Goal: Information Seeking & Learning: Learn about a topic

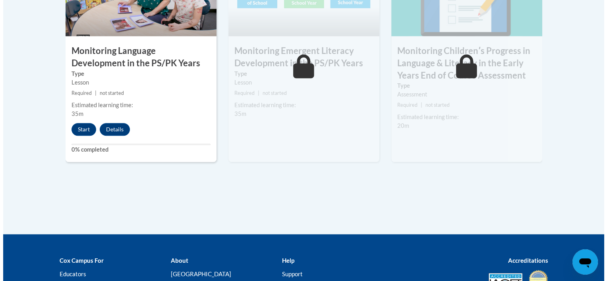
scroll to position [791, 0]
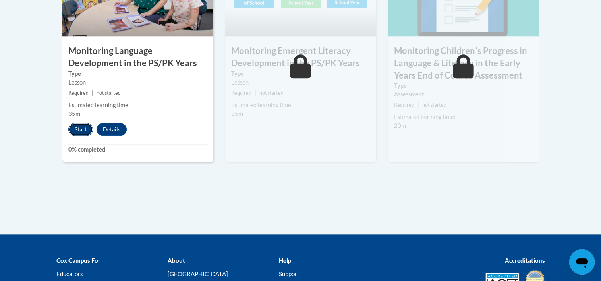
click at [79, 130] on button "Start" at bounding box center [80, 129] width 25 height 13
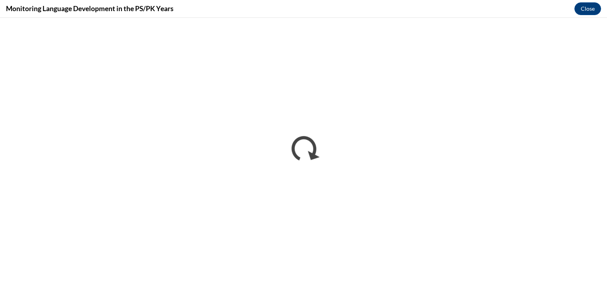
scroll to position [0, 0]
